Goal: Navigation & Orientation: Understand site structure

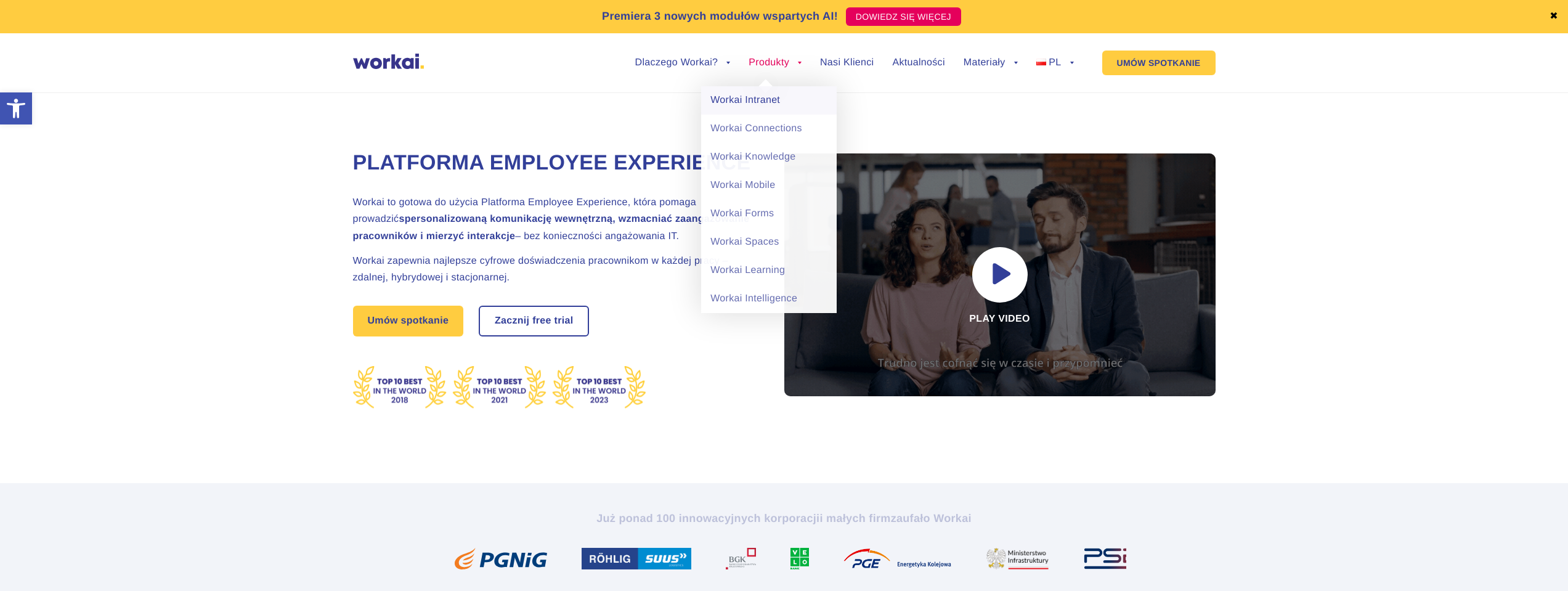
click at [755, 97] on link "Workai Intranet" at bounding box center [769, 101] width 135 height 28
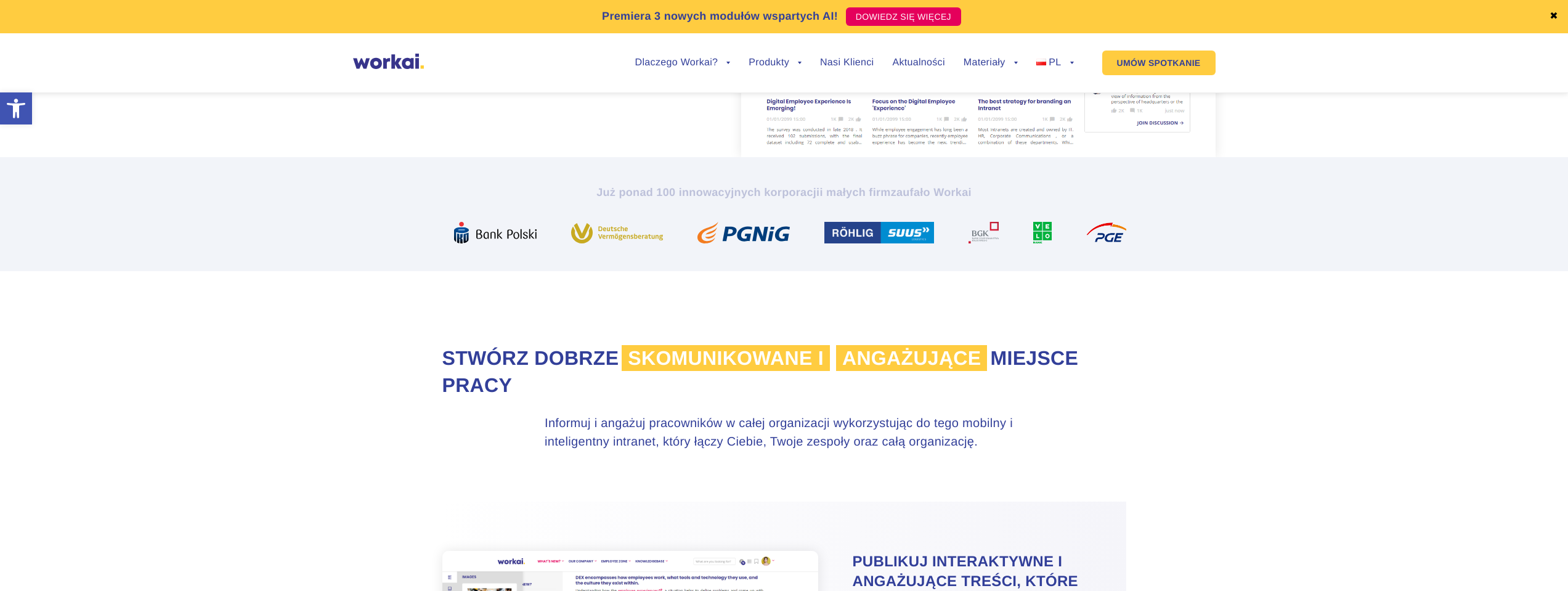
scroll to position [616, 0]
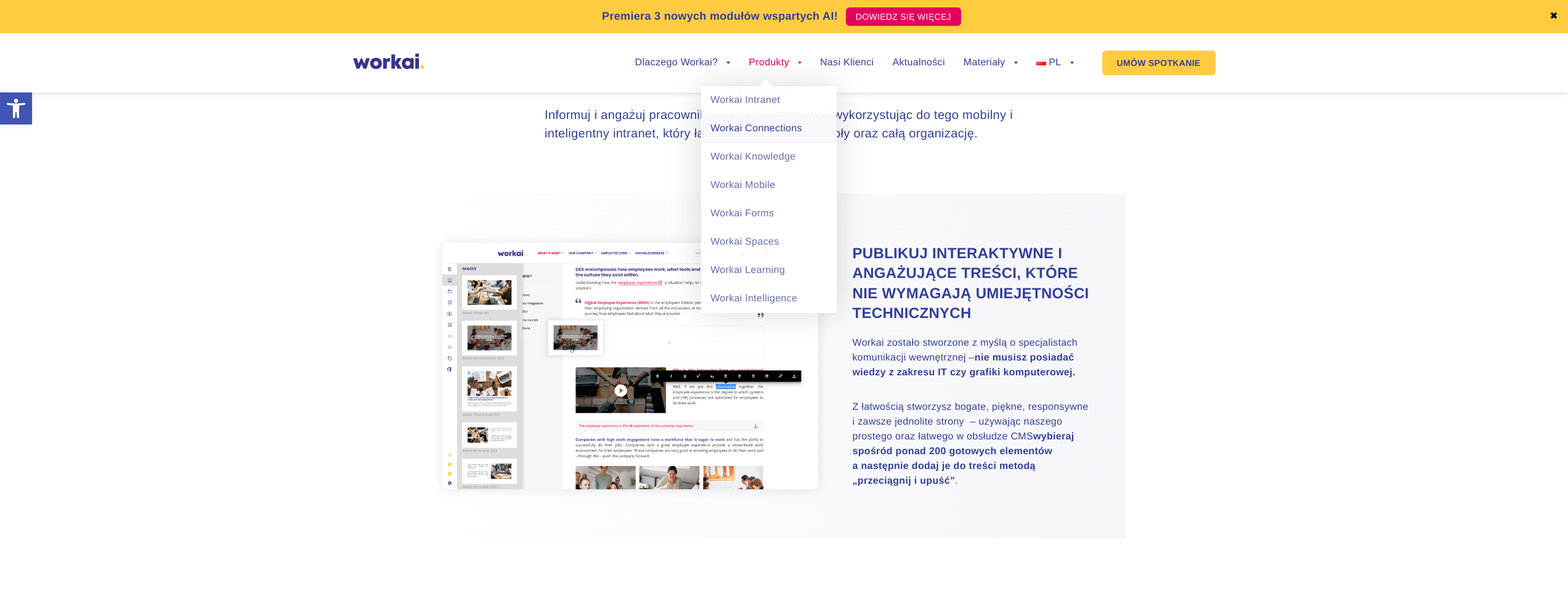
click at [762, 135] on link "Workai Connections" at bounding box center [769, 129] width 135 height 28
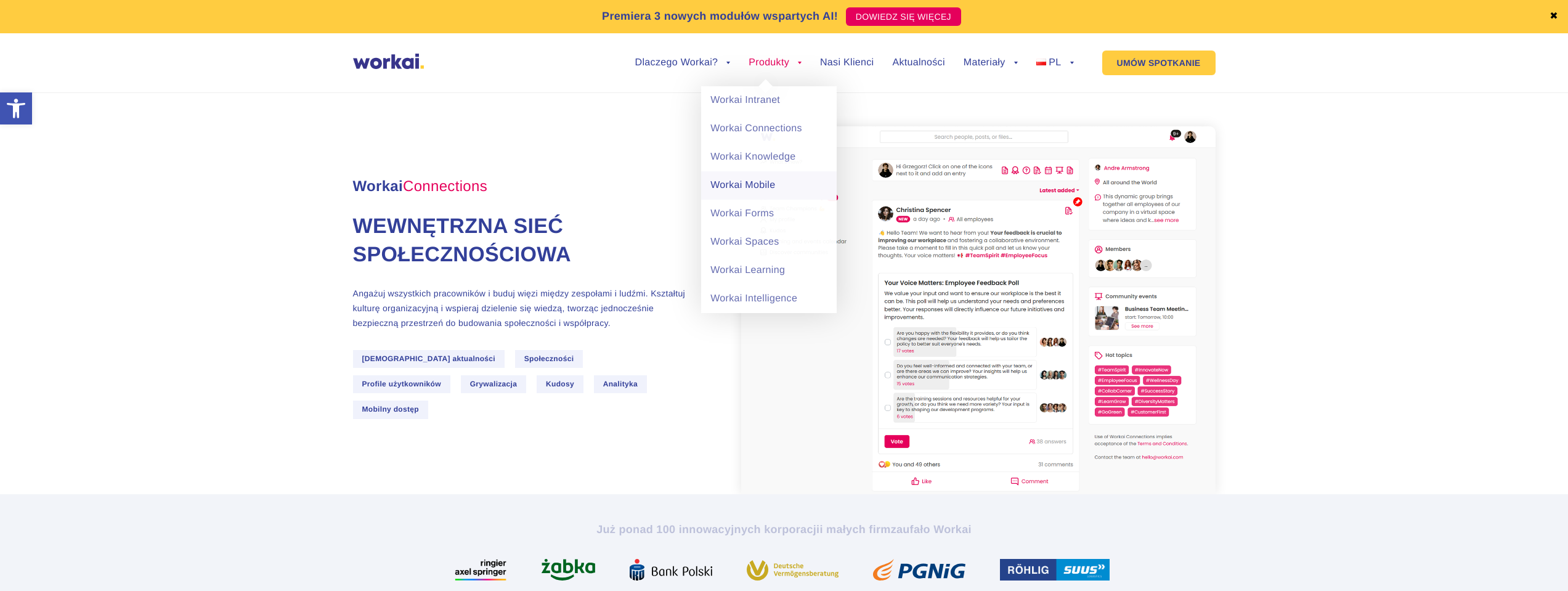
click at [737, 178] on link "Workai Mobile" at bounding box center [769, 185] width 135 height 28
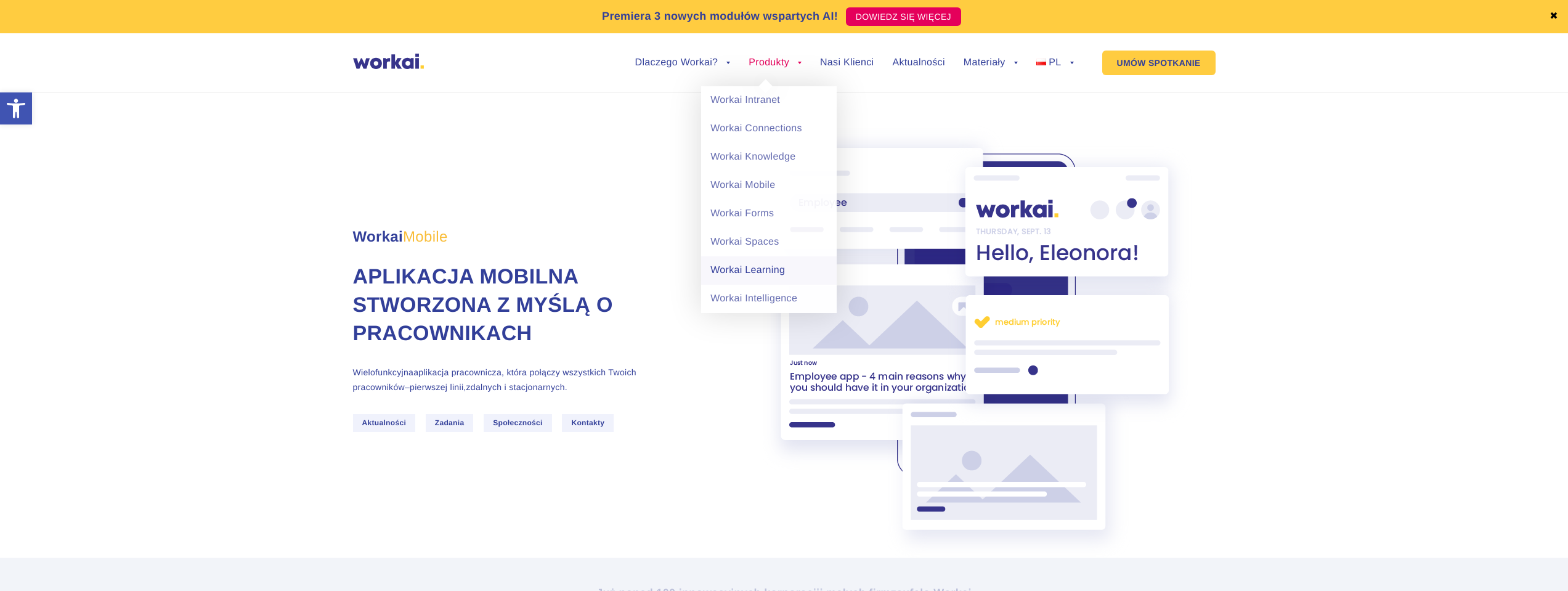
click at [751, 273] on link "Workai Learning" at bounding box center [769, 270] width 135 height 28
